Goal: Check status: Verify the current state of an ongoing process or item

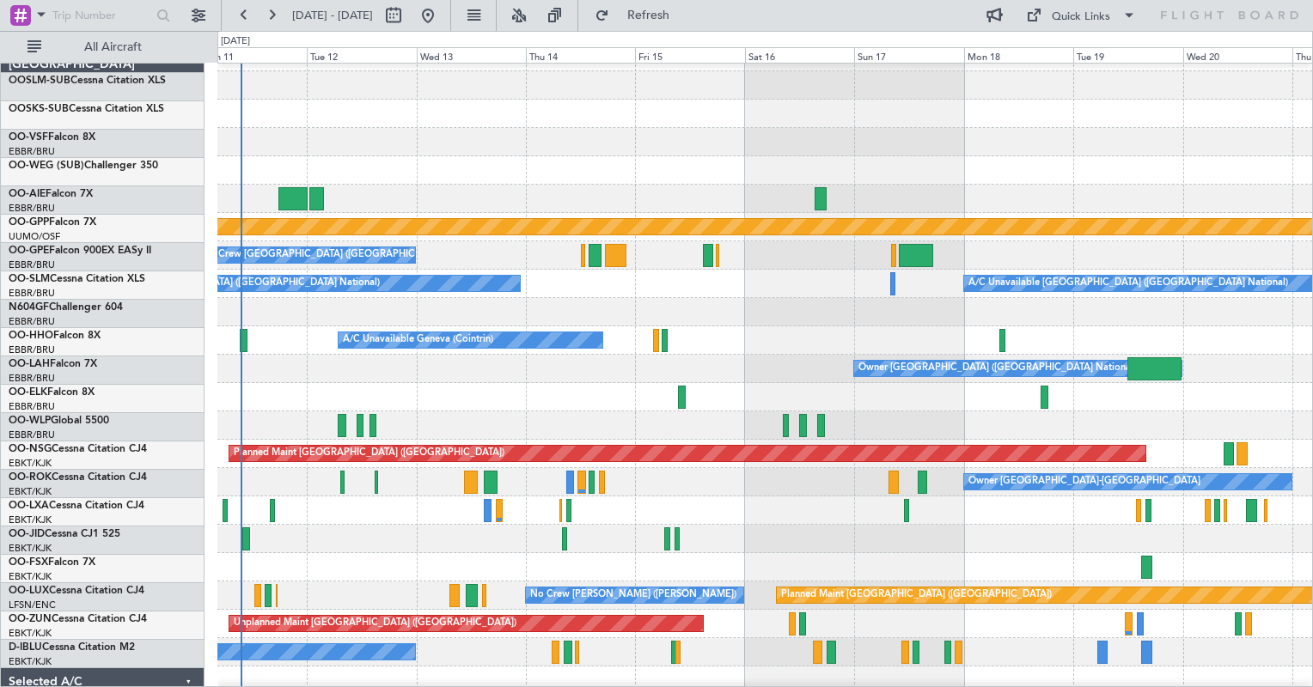
scroll to position [23, 0]
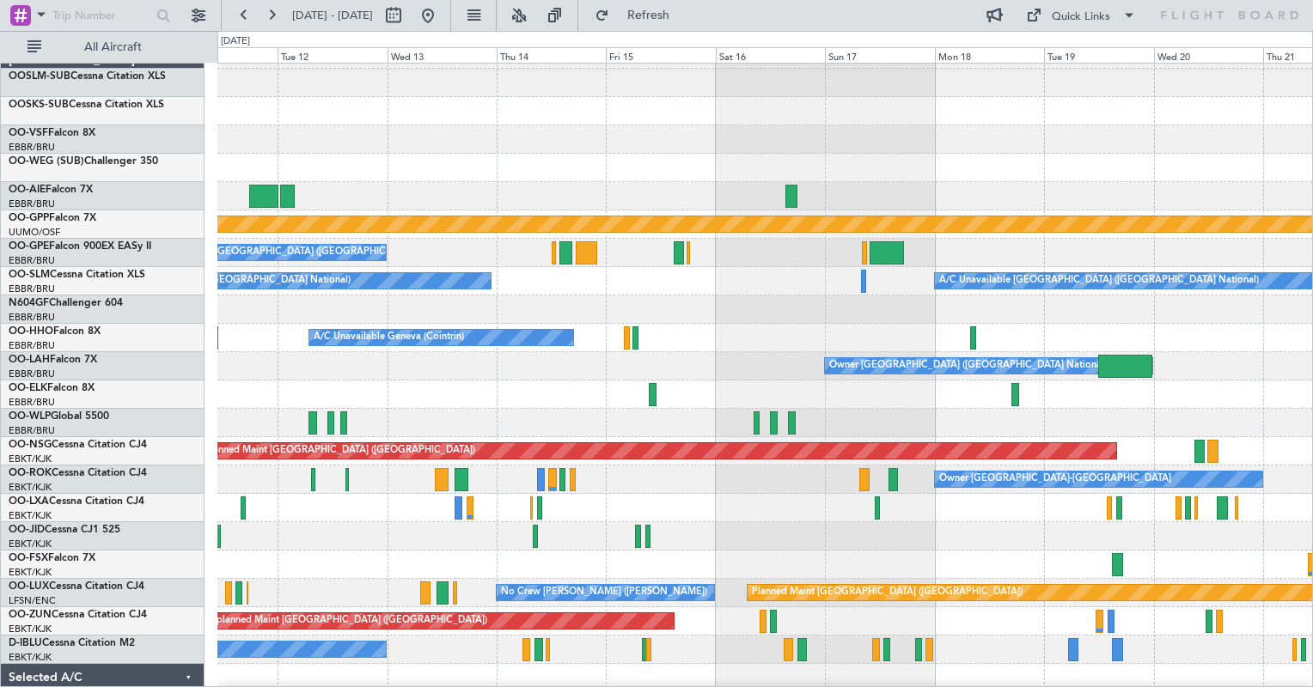
click at [254, 364] on div "Owner [GEOGRAPHIC_DATA] ([GEOGRAPHIC_DATA] National)" at bounding box center [764, 366] width 1094 height 28
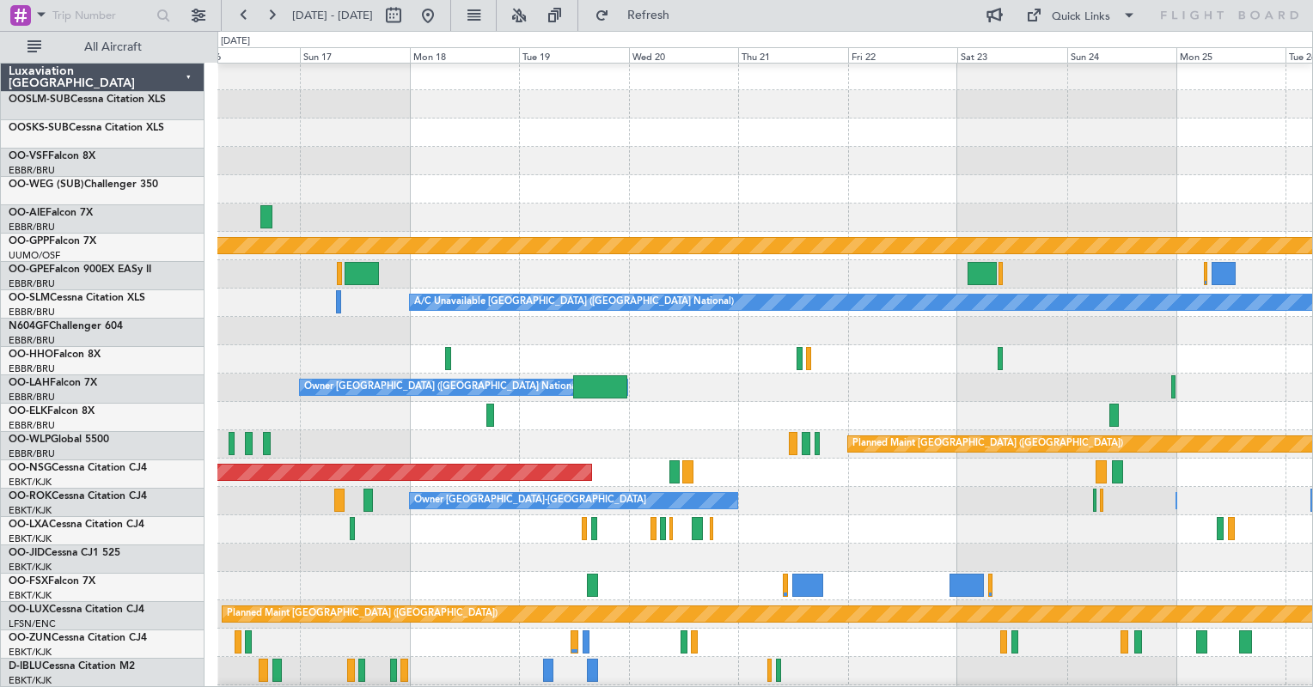
scroll to position [2, 0]
click at [647, 338] on div at bounding box center [764, 331] width 1094 height 28
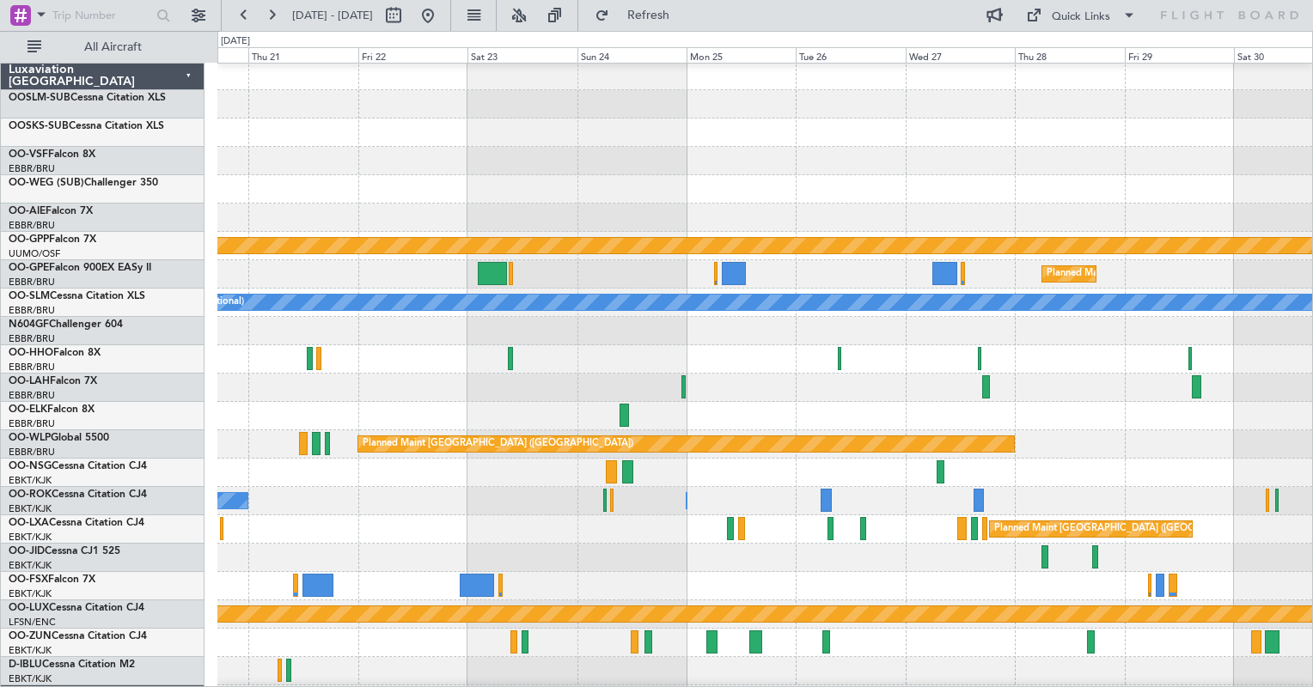
click at [357, 391] on div "Planned Maint [PERSON_NAME]-[GEOGRAPHIC_DATA][PERSON_NAME] ([GEOGRAPHIC_DATA][P…" at bounding box center [764, 388] width 1094 height 28
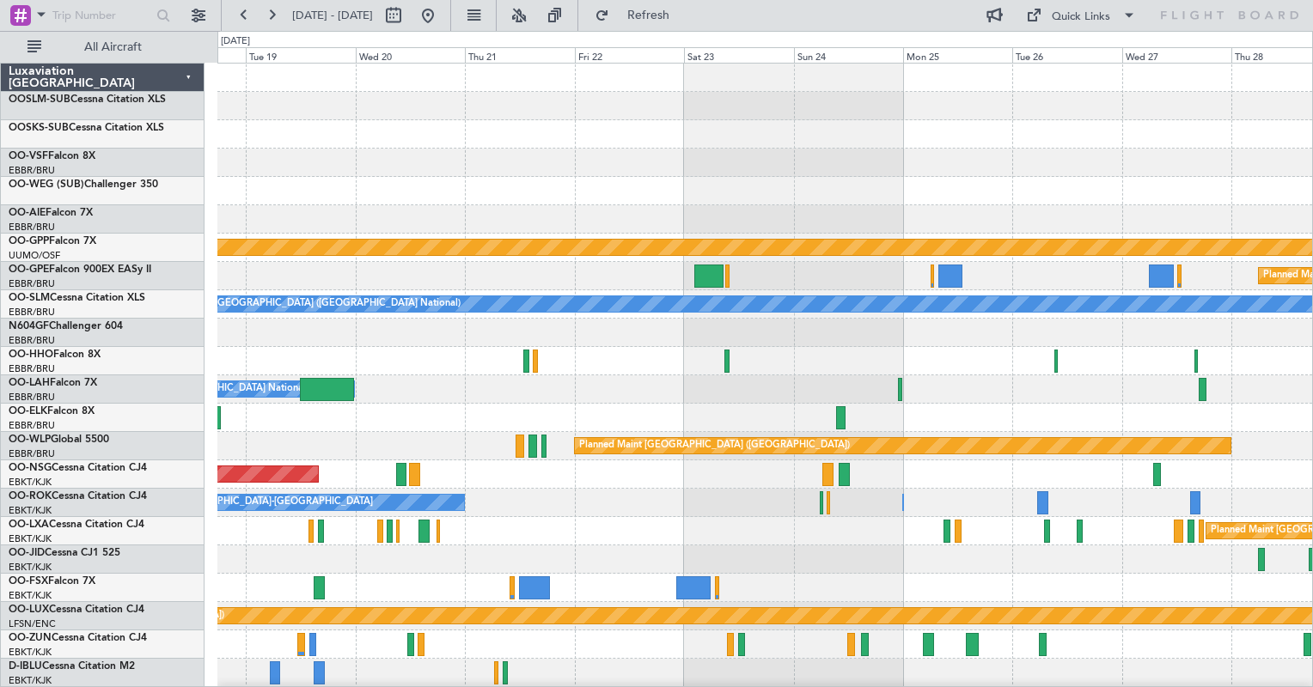
click at [1307, 458] on div "Grounded [PERSON_NAME] Planned Maint [GEOGRAPHIC_DATA] ([GEOGRAPHIC_DATA]) A/C …" at bounding box center [764, 432] width 1094 height 737
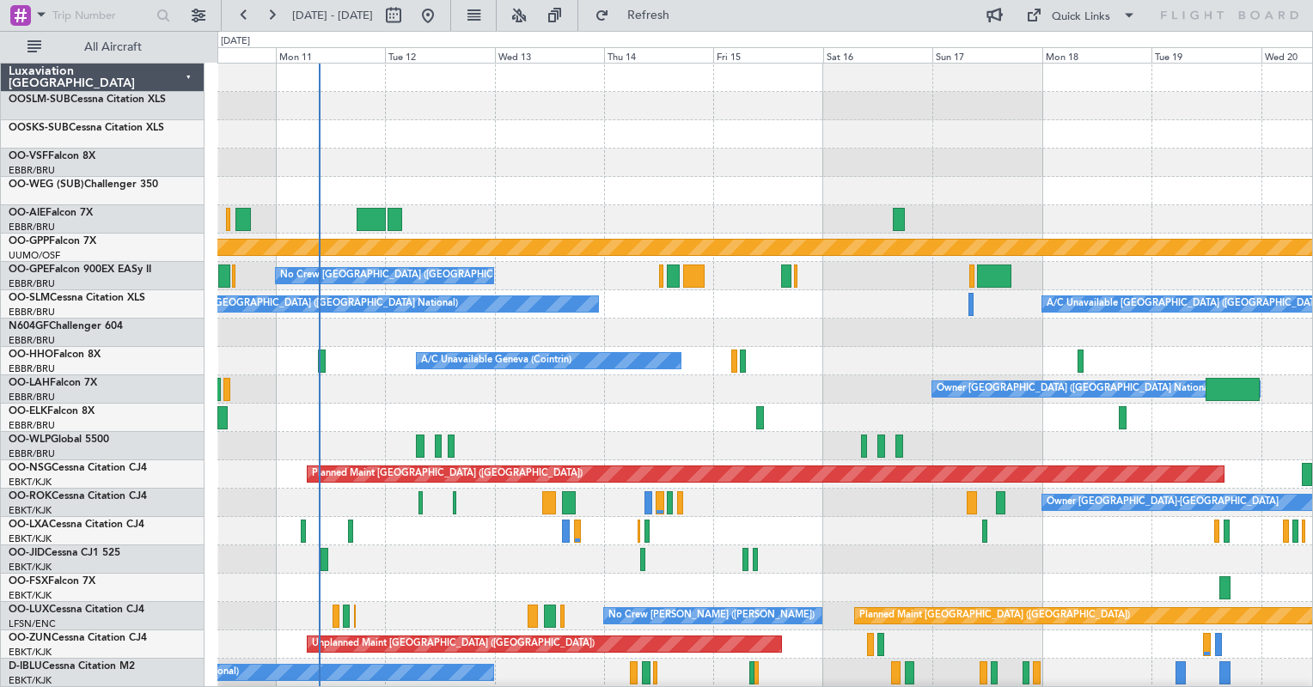
click at [1312, 440] on html "[DATE] - [DATE] Refresh Quick Links All Aircraft Grounded [GEOGRAPHIC_DATA] No …" at bounding box center [656, 343] width 1313 height 687
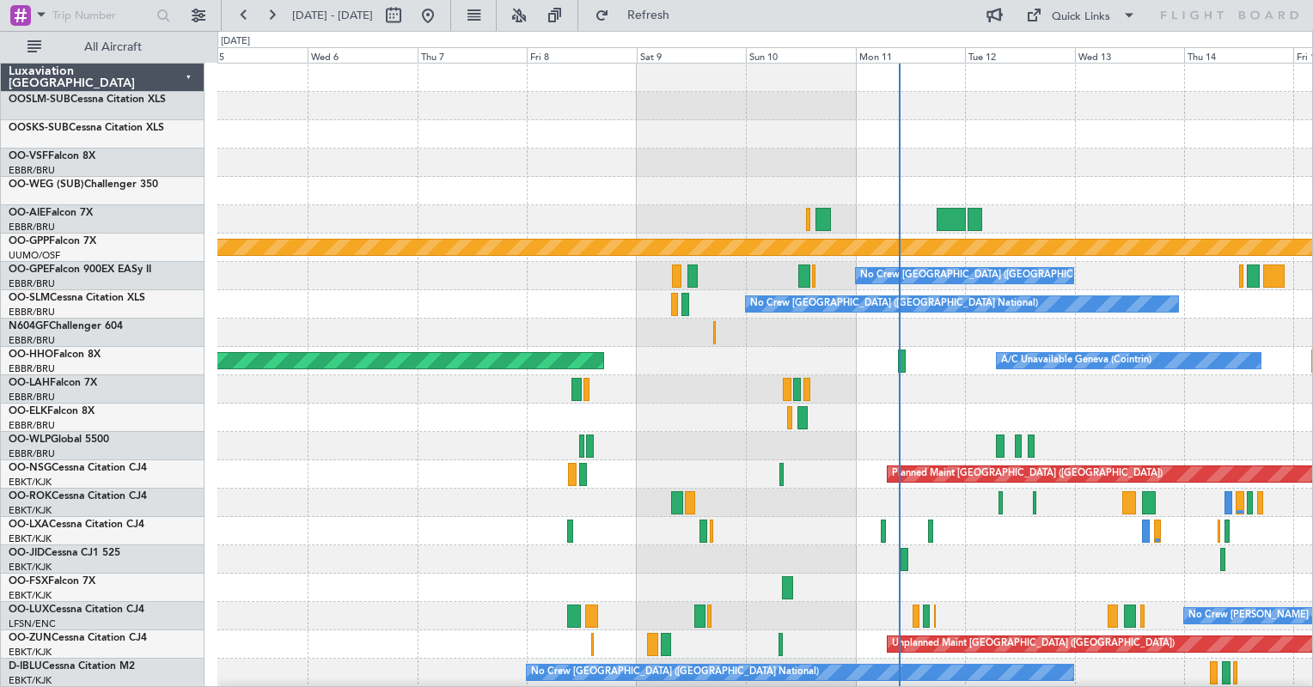
click at [967, 430] on div "Grounded [PERSON_NAME] No Crew [GEOGRAPHIC_DATA] (Brussels National) No Crew [G…" at bounding box center [764, 432] width 1094 height 737
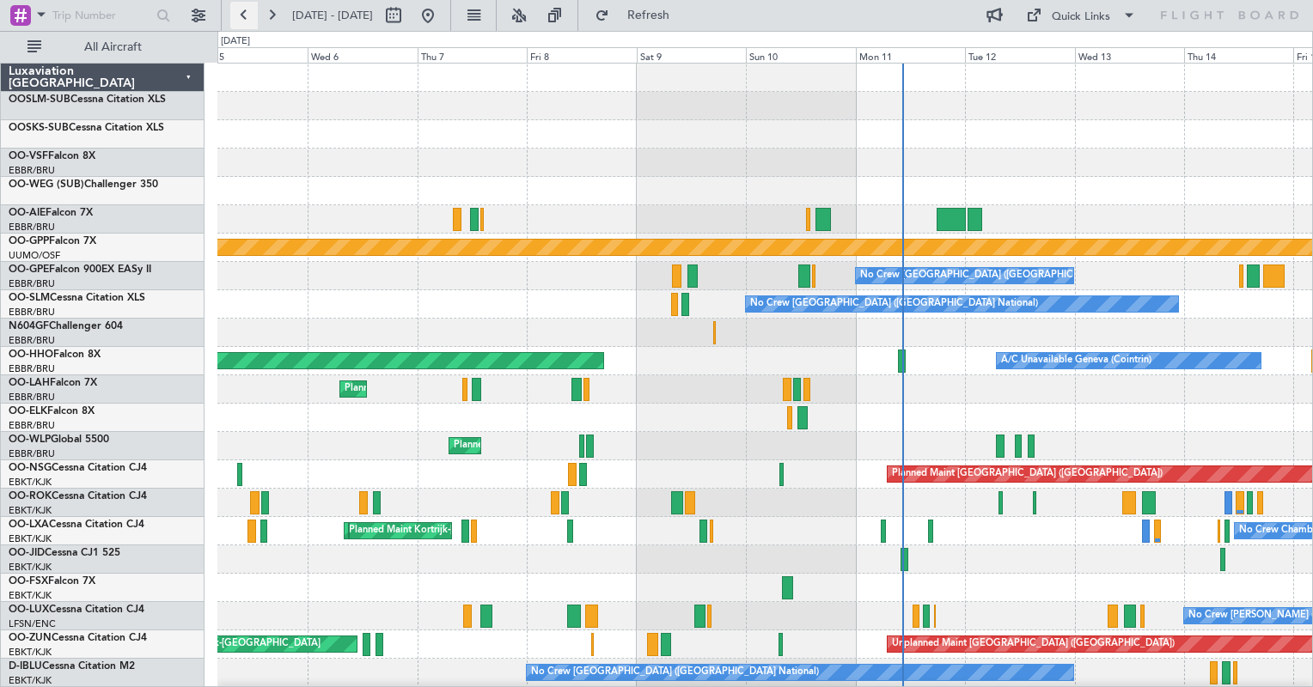
click at [238, 15] on button at bounding box center [243, 15] width 27 height 27
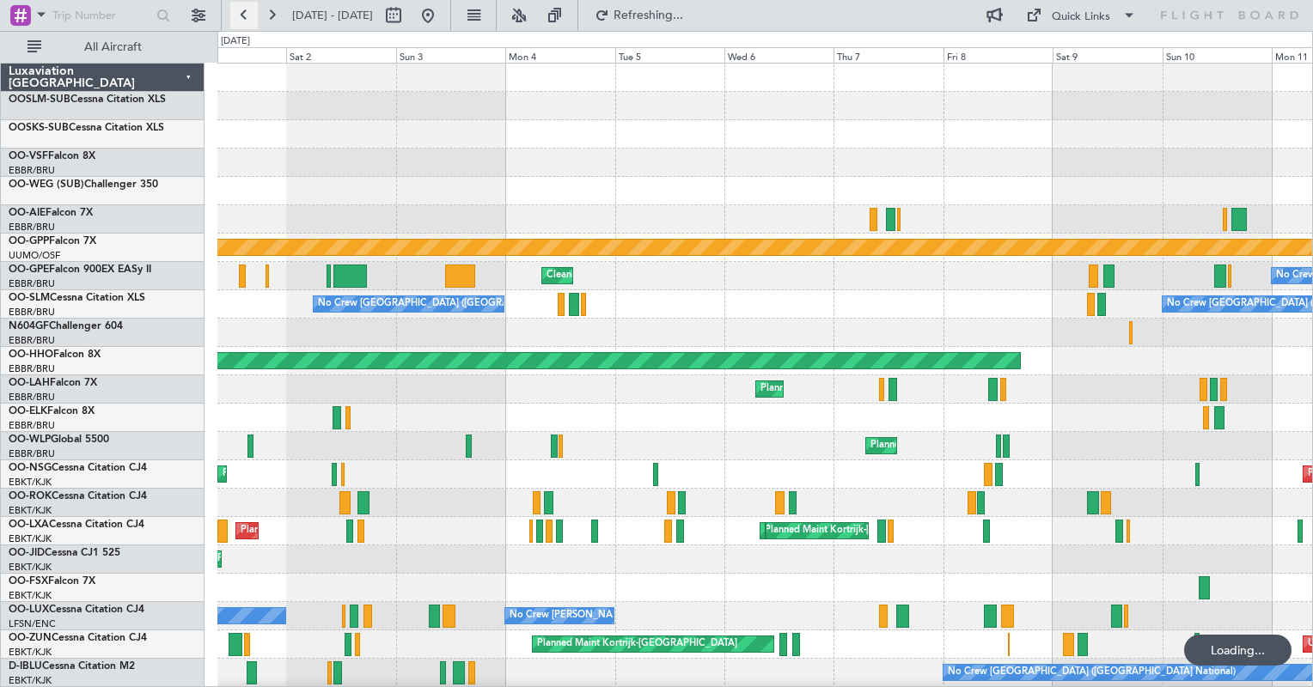
click at [238, 15] on button at bounding box center [243, 15] width 27 height 27
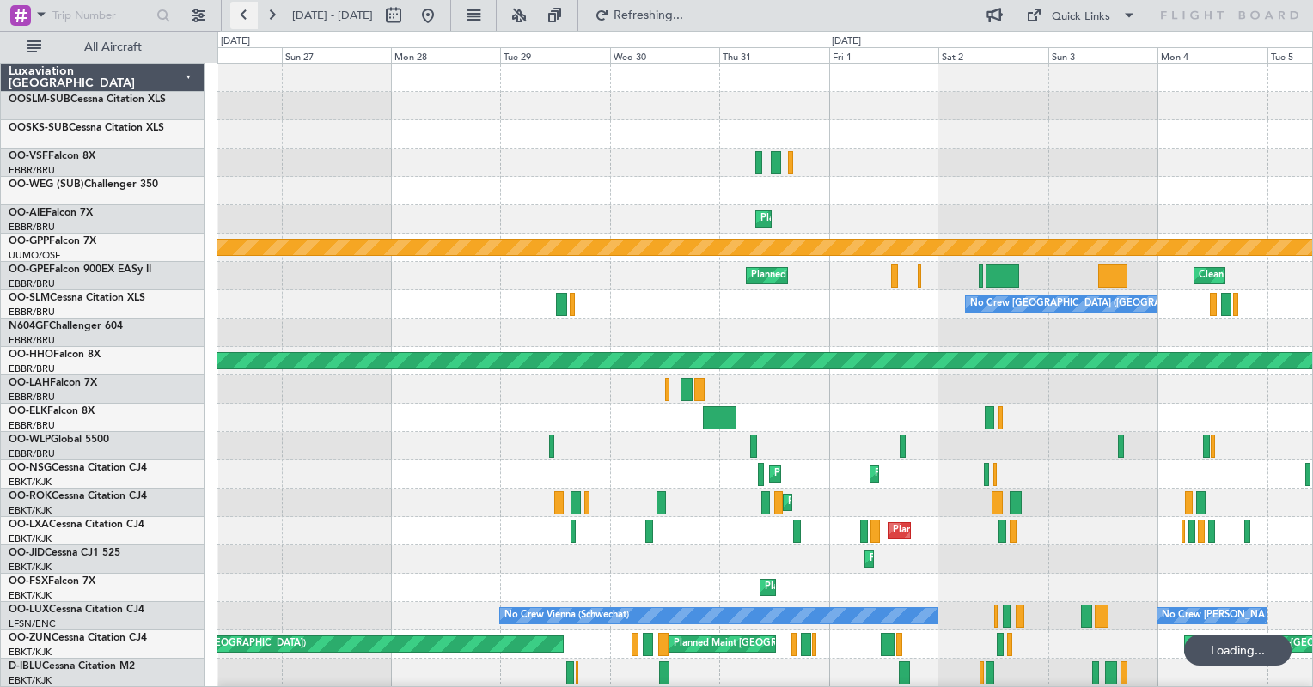
click at [238, 15] on button at bounding box center [243, 15] width 27 height 27
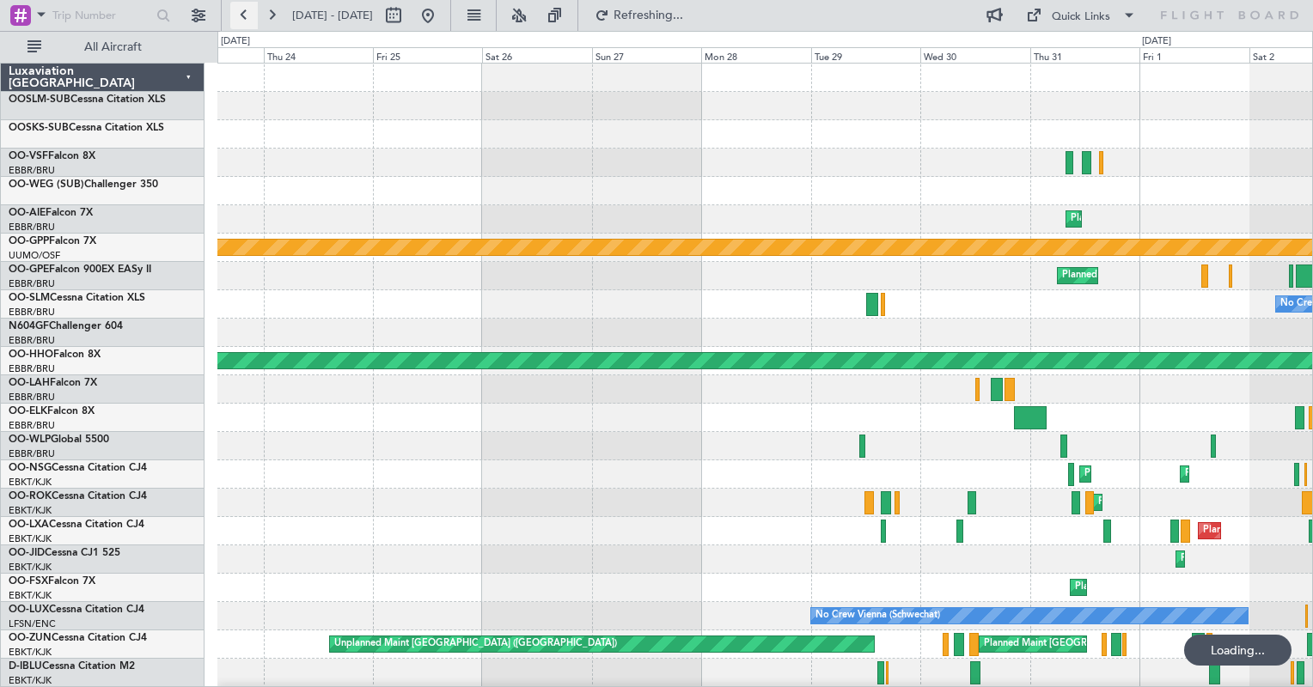
click at [238, 15] on button at bounding box center [243, 15] width 27 height 27
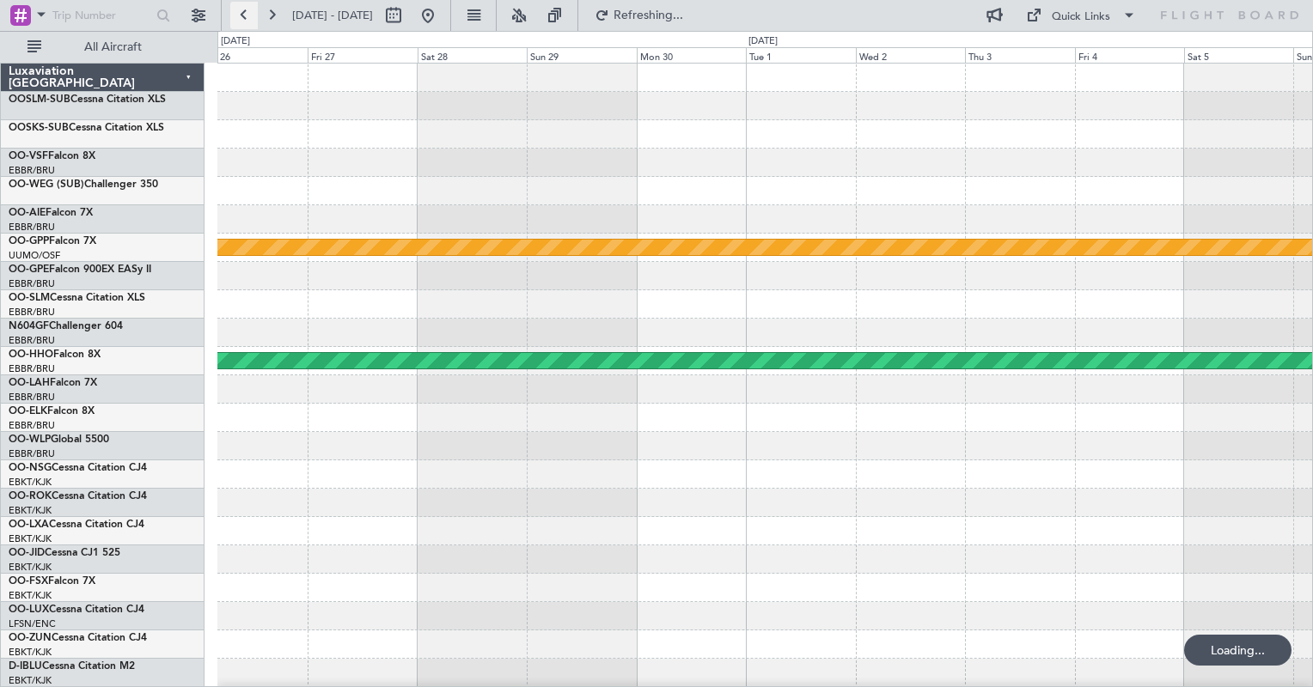
click at [238, 15] on button at bounding box center [243, 15] width 27 height 27
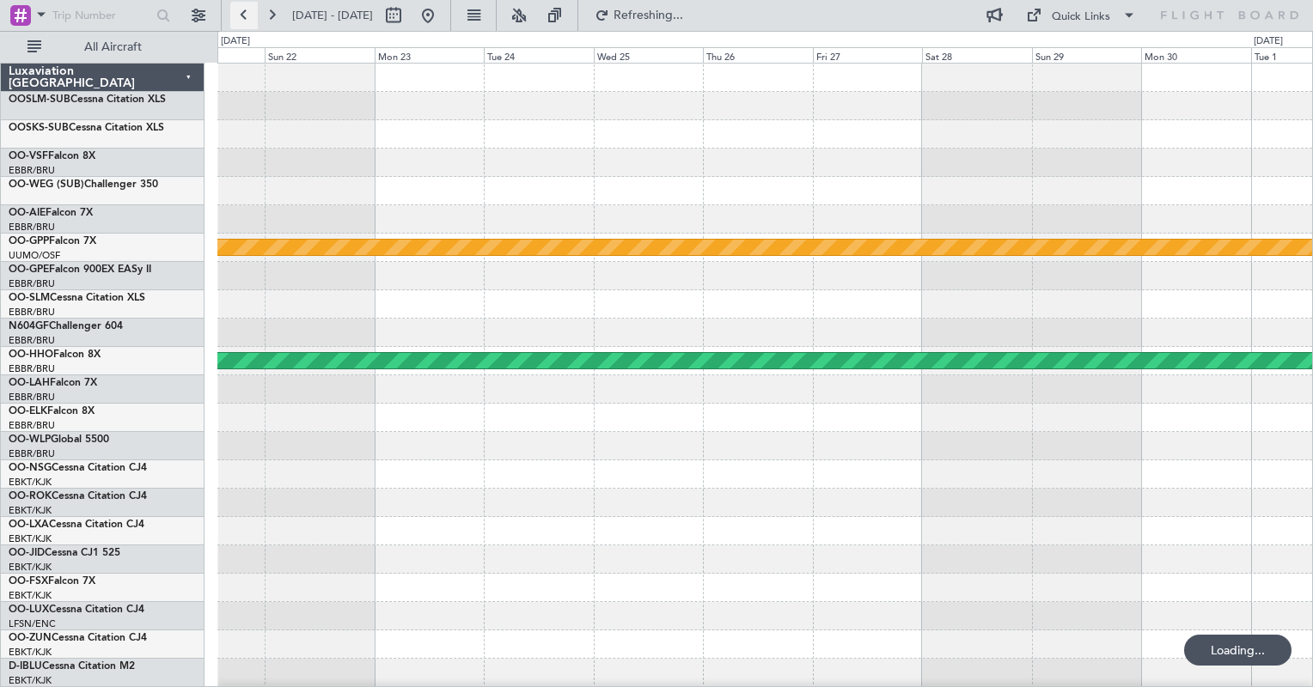
click at [238, 15] on button at bounding box center [243, 15] width 27 height 27
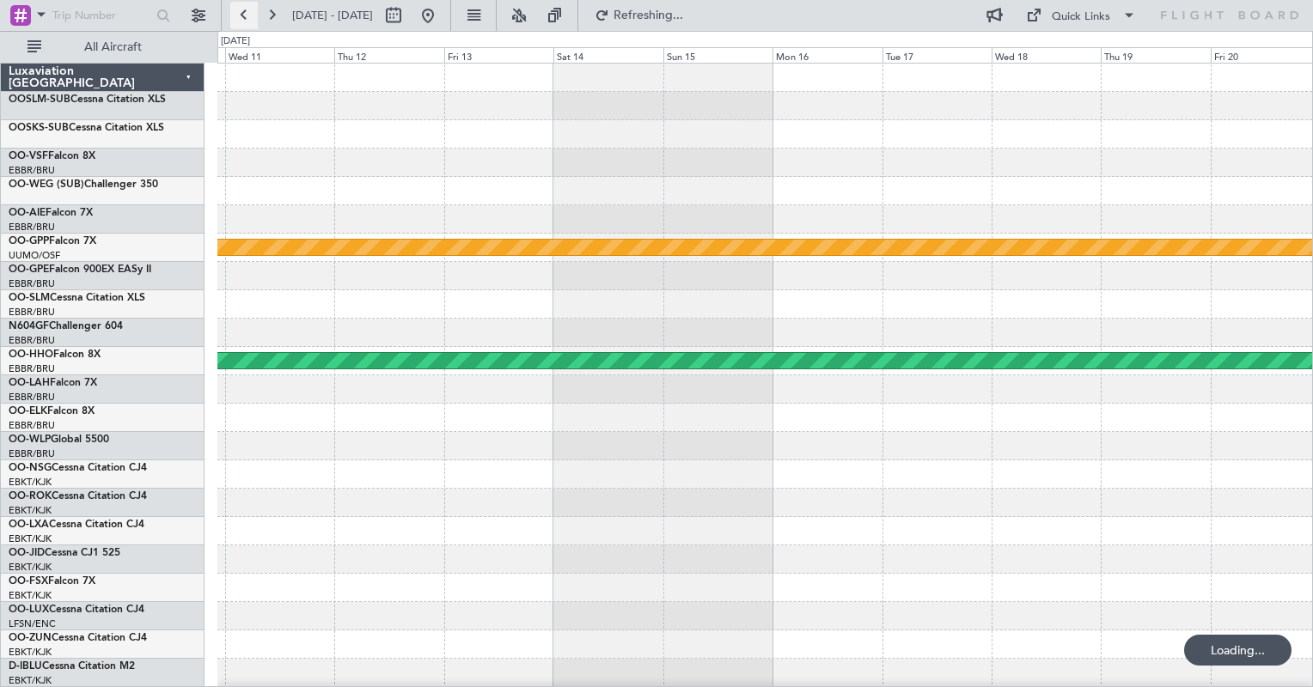
click at [238, 15] on button at bounding box center [243, 15] width 27 height 27
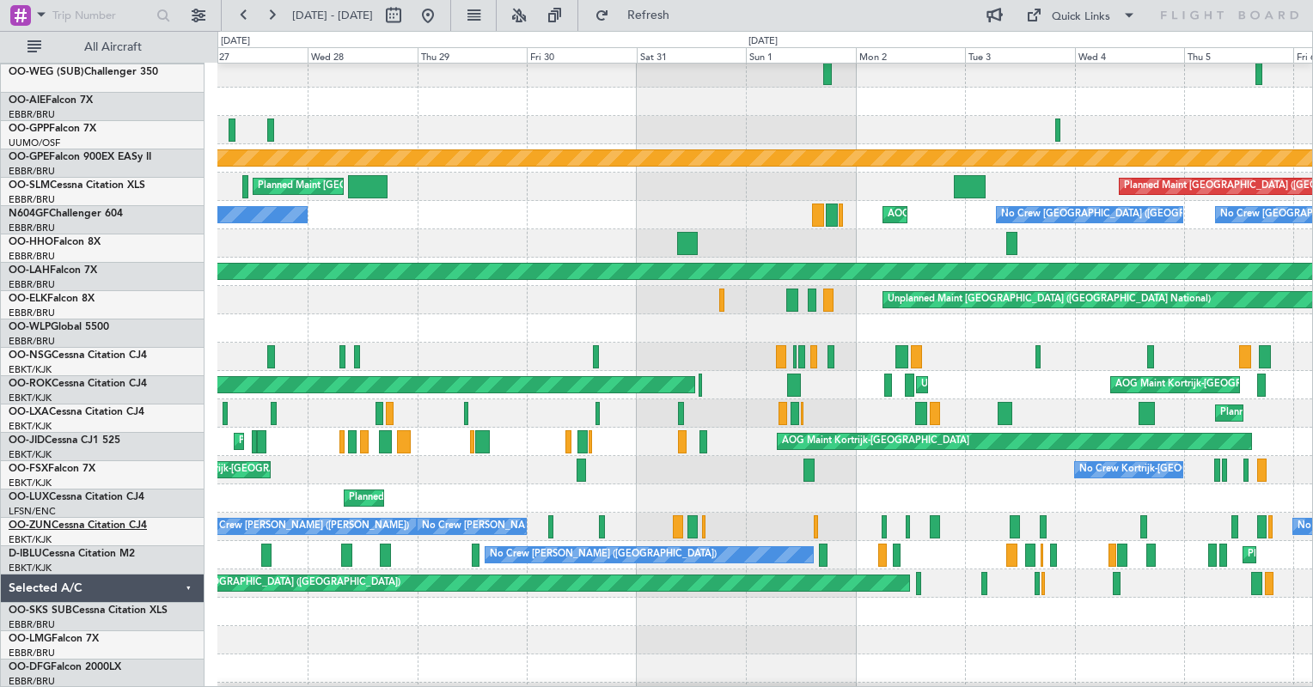
scroll to position [113, 0]
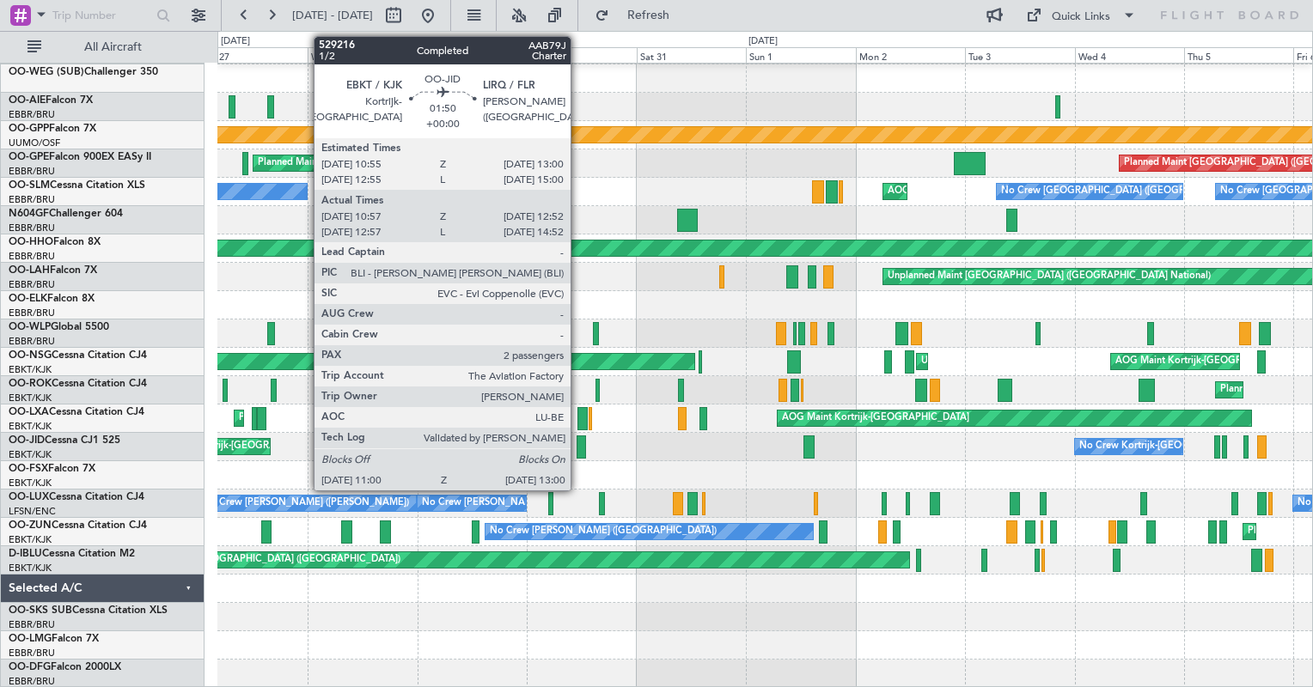
click at [578, 445] on div at bounding box center [580, 447] width 9 height 23
